Goal: Task Accomplishment & Management: Use online tool/utility

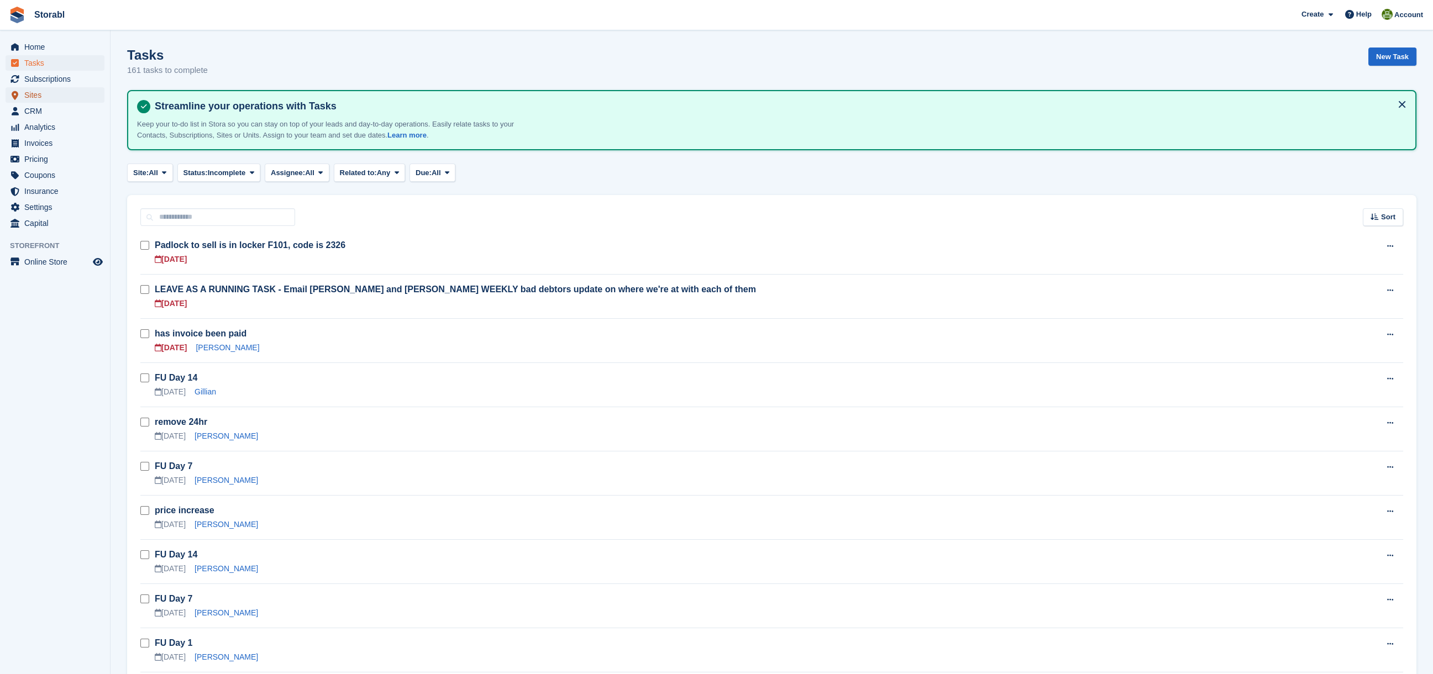
click at [26, 92] on span "Sites" at bounding box center [57, 94] width 66 height 15
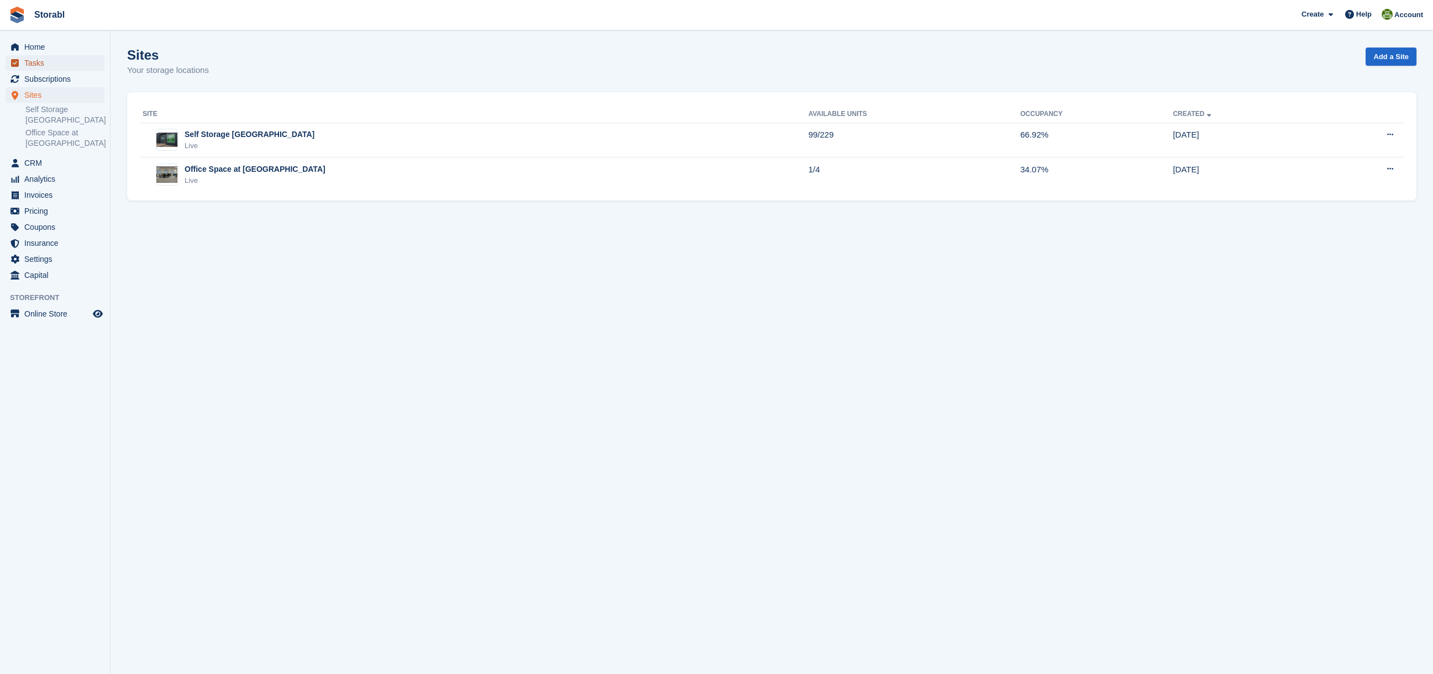
click at [33, 61] on span "Tasks" at bounding box center [57, 62] width 66 height 15
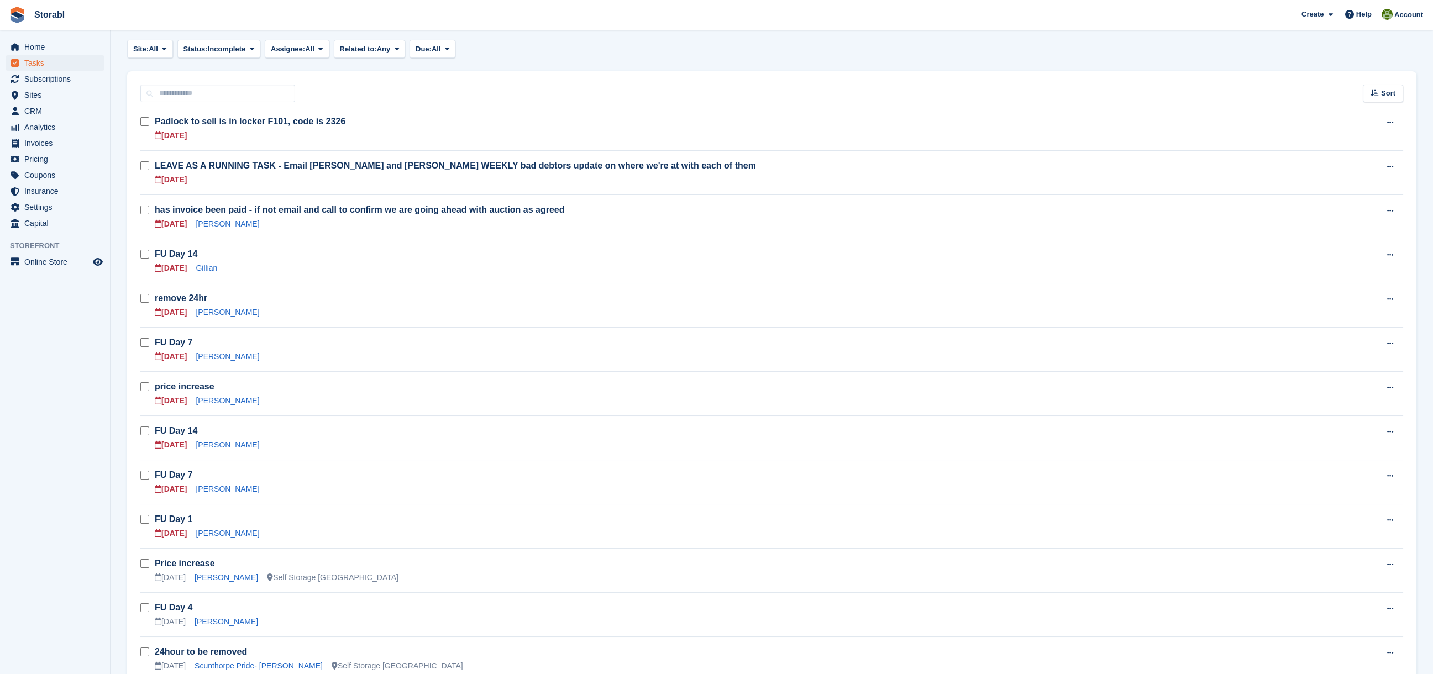
scroll to position [147, 0]
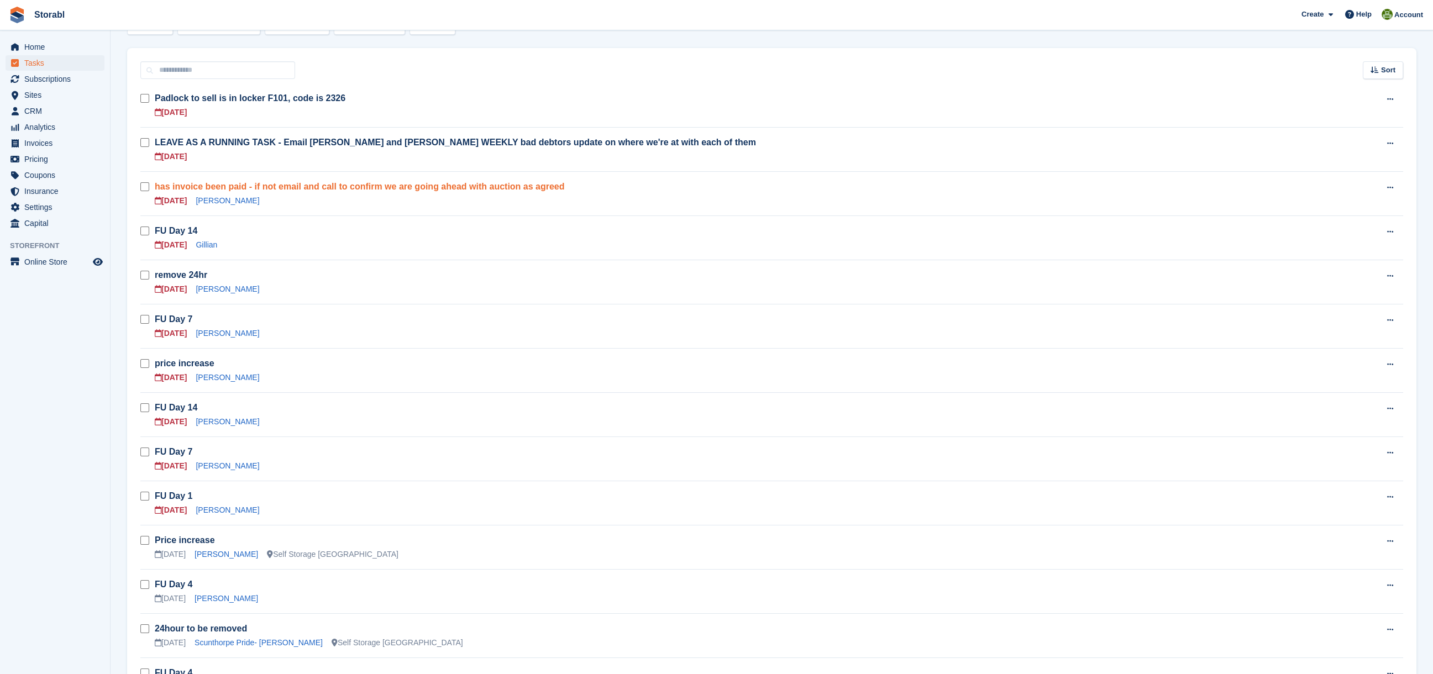
click at [226, 186] on link "has invoice been paid - if not email and call to confirm we are going ahead wit…" at bounding box center [360, 186] width 410 height 9
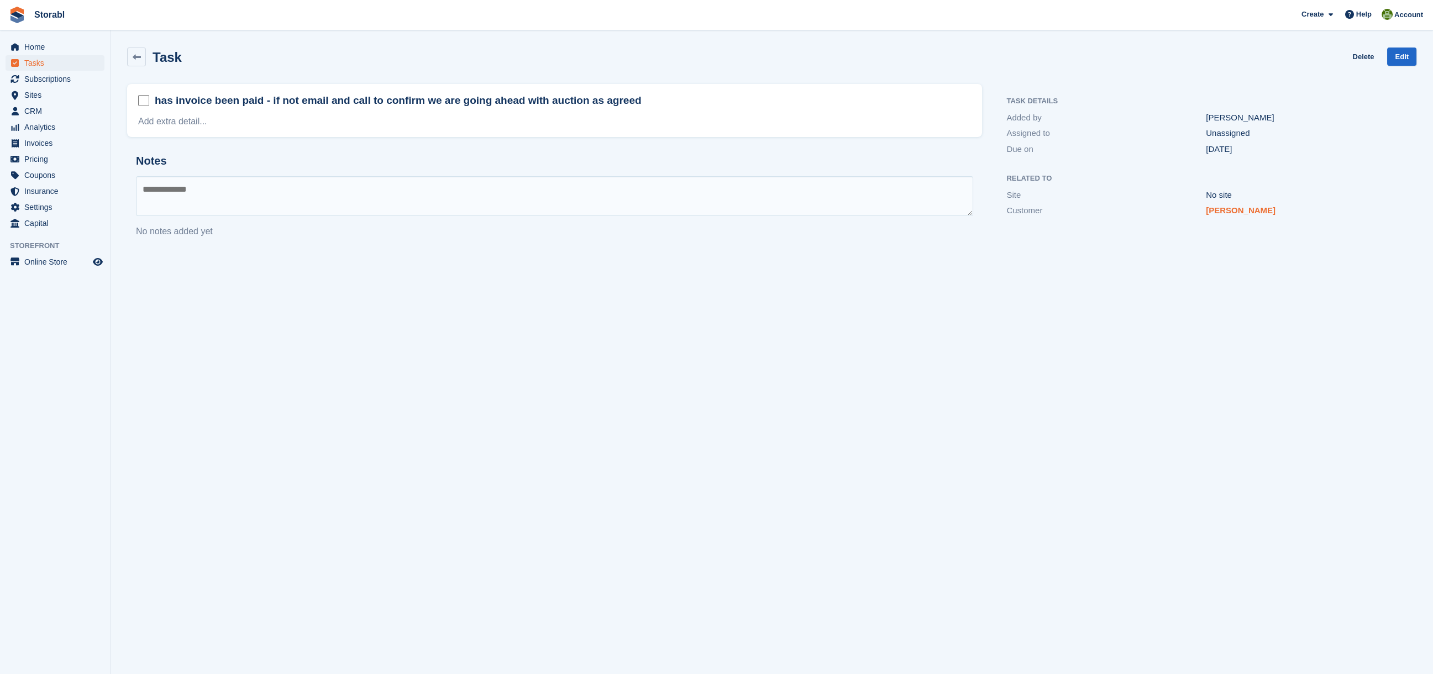
click at [1236, 210] on link "[PERSON_NAME]" at bounding box center [1241, 210] width 70 height 9
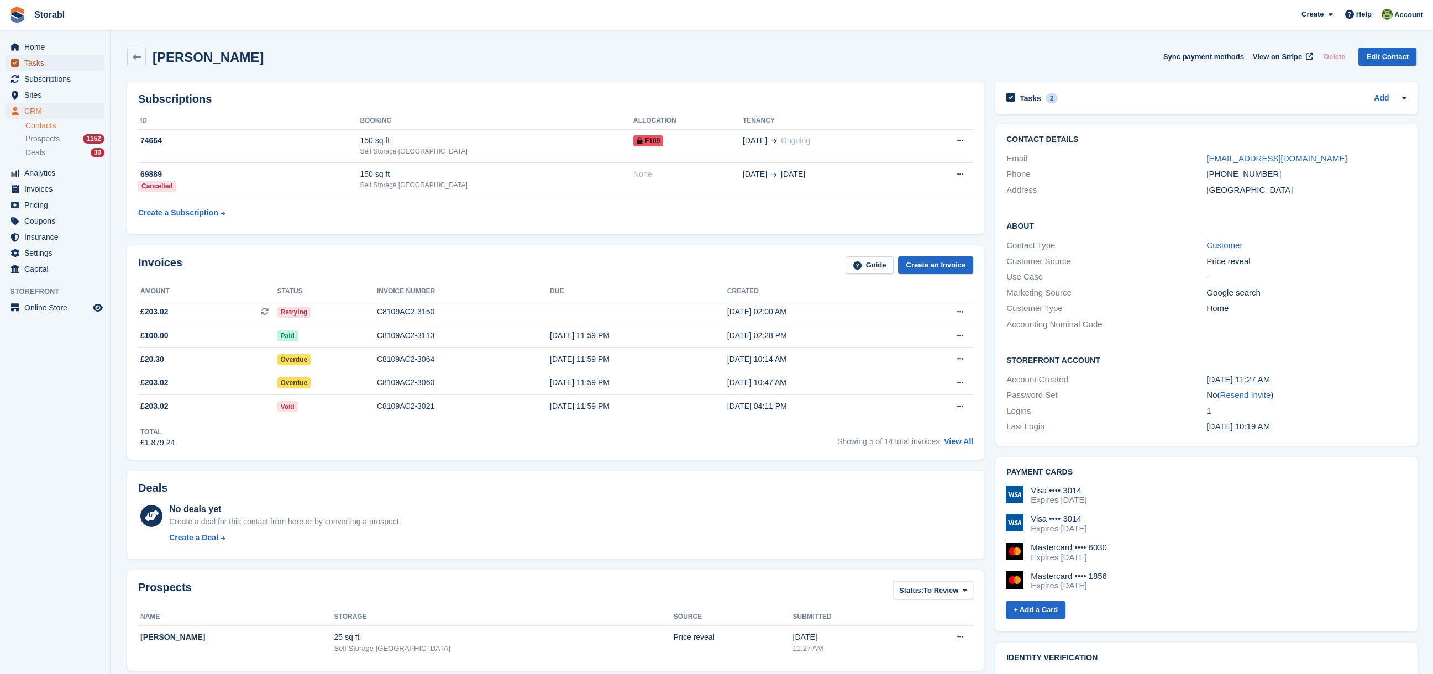
click at [49, 65] on span "Tasks" at bounding box center [57, 62] width 66 height 15
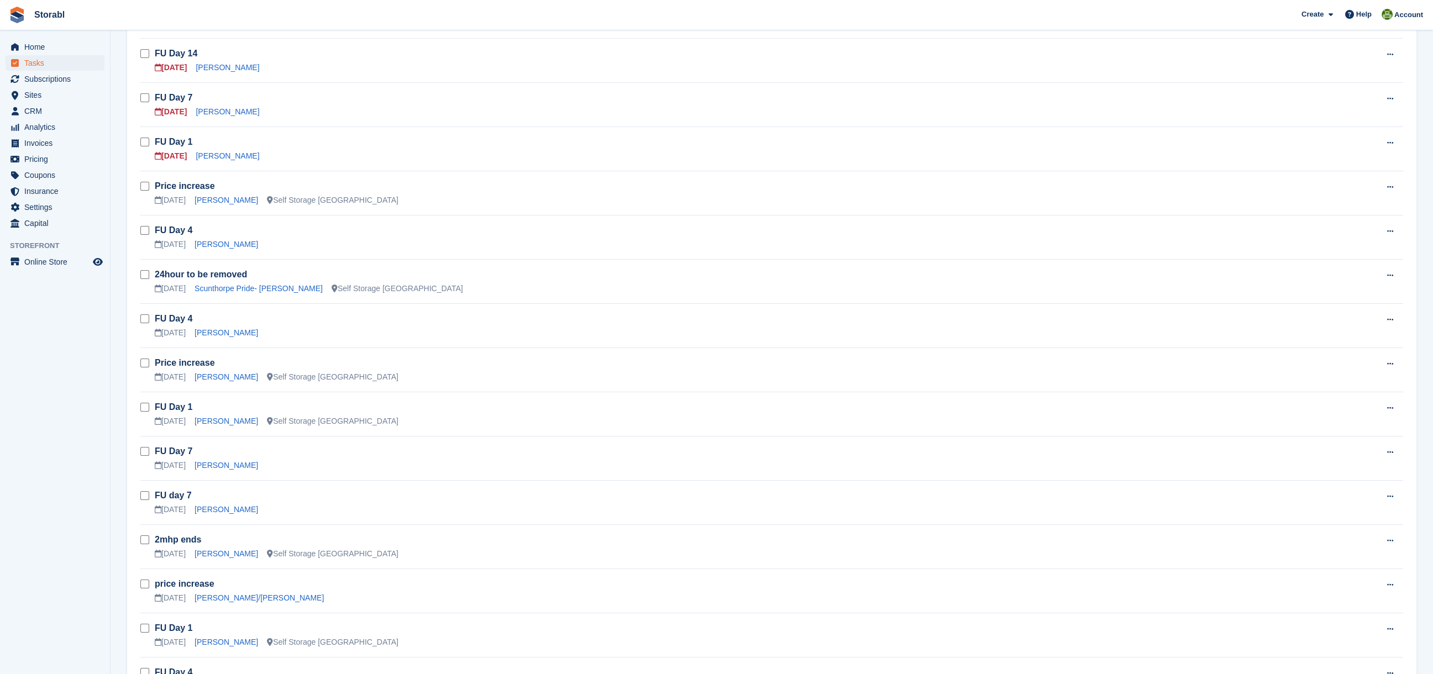
scroll to position [516, 0]
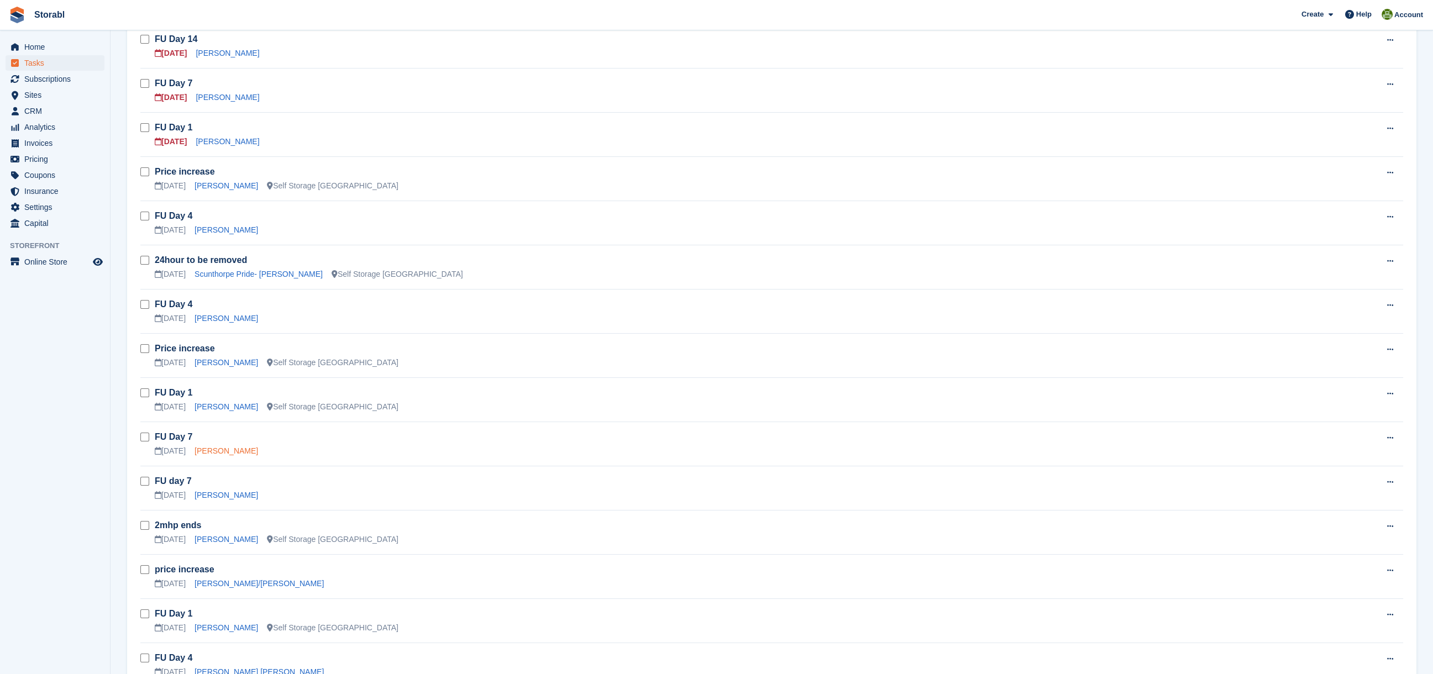
click at [232, 451] on link "[PERSON_NAME]" at bounding box center [227, 451] width 64 height 9
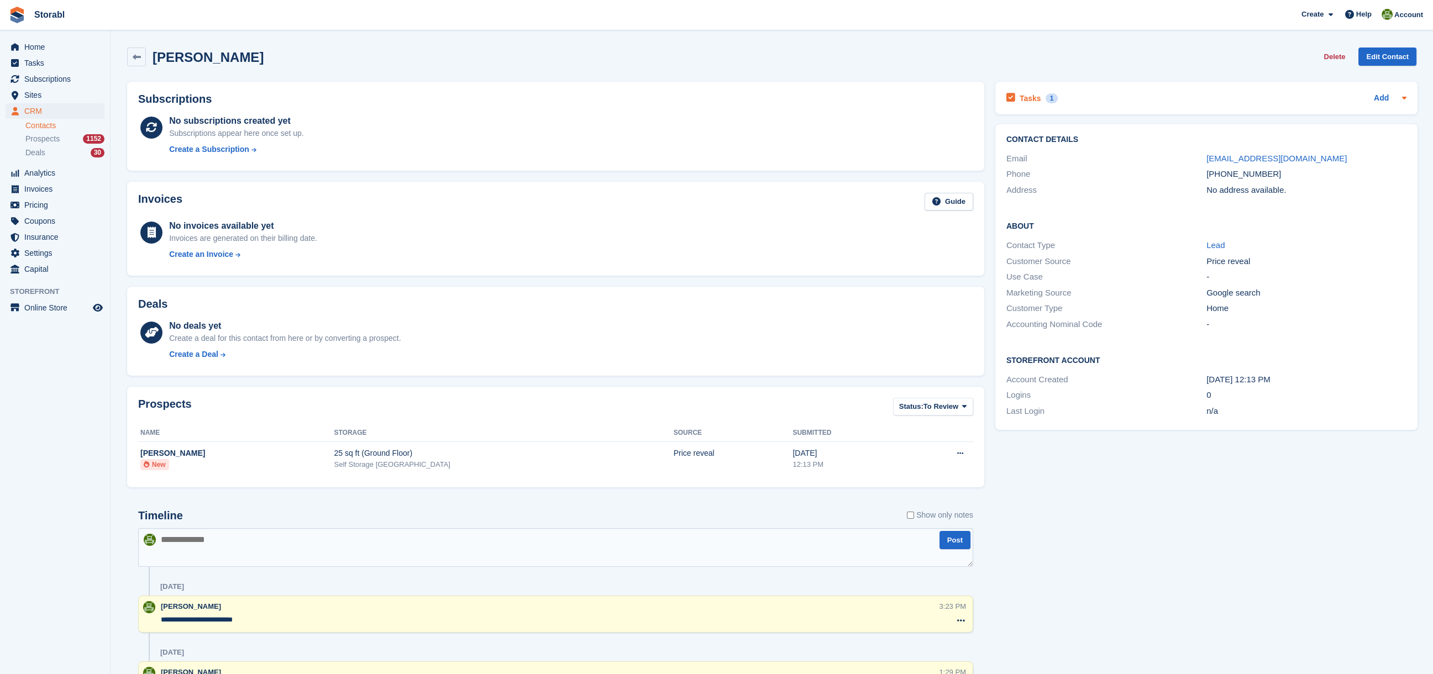
click at [1102, 103] on div "Tasks 1 Add" at bounding box center [1207, 98] width 400 height 15
